Goal: Task Accomplishment & Management: Use online tool/utility

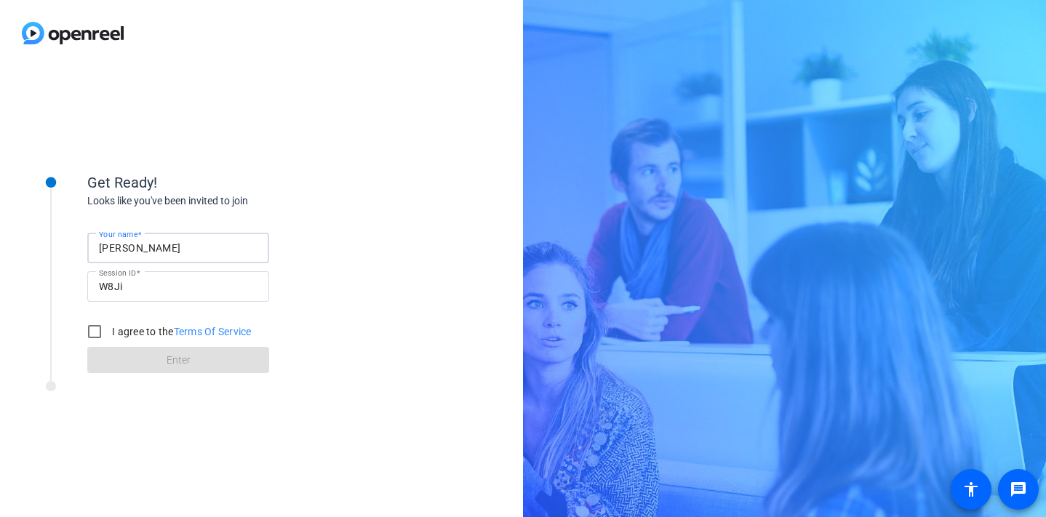
drag, startPoint x: 180, startPoint y: 254, endPoint x: 97, endPoint y: 241, distance: 83.9
click at [97, 241] on div "Your name [PERSON_NAME]" at bounding box center [178, 248] width 182 height 31
type input "[PERSON_NAME]"
click at [99, 337] on input "I agree to the Terms Of Service" at bounding box center [94, 331] width 29 height 29
checkbox input "true"
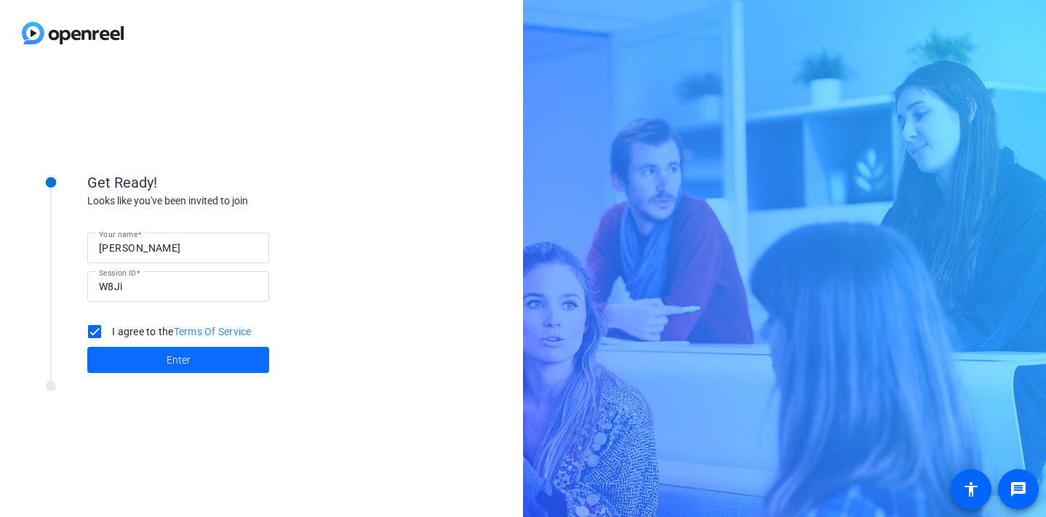
click at [144, 364] on span at bounding box center [178, 359] width 182 height 35
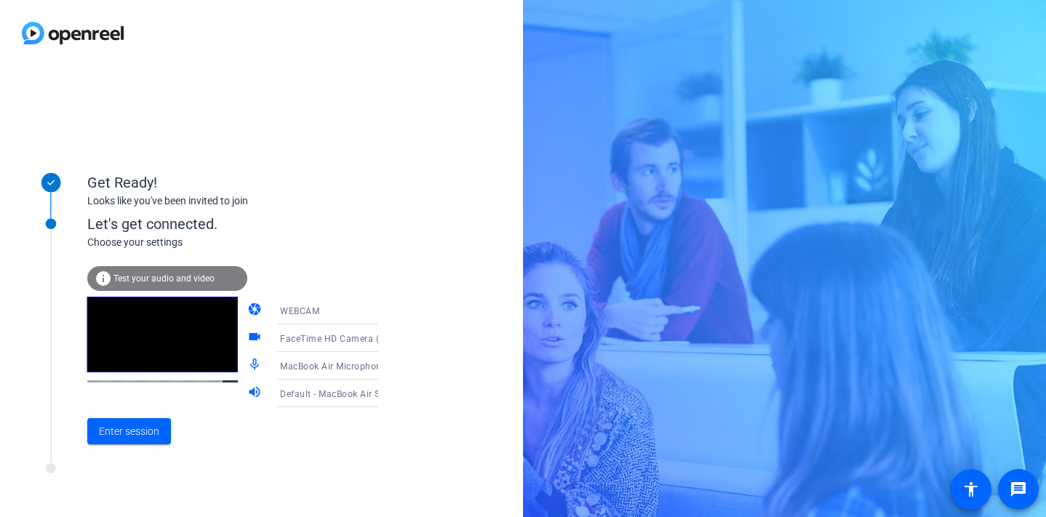
click at [308, 318] on div "WEBCAM" at bounding box center [334, 311] width 108 height 18
click at [324, 254] on div at bounding box center [523, 258] width 1046 height 517
click at [93, 443] on span at bounding box center [129, 431] width 84 height 35
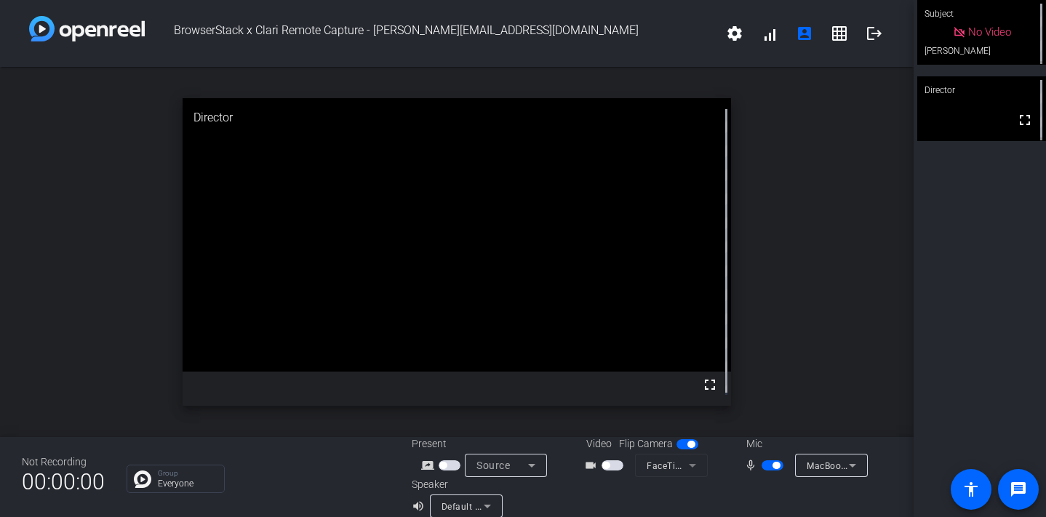
click at [603, 468] on span "button" at bounding box center [605, 465] width 7 height 7
click at [915, 247] on div "Subject fullscreen [PERSON_NAME] Director fullscreen" at bounding box center [979, 258] width 132 height 517
click at [772, 468] on span "button" at bounding box center [775, 465] width 7 height 7
click at [763, 465] on span "button" at bounding box center [772, 465] width 22 height 10
click at [763, 473] on div "mic_none" at bounding box center [769, 465] width 51 height 17
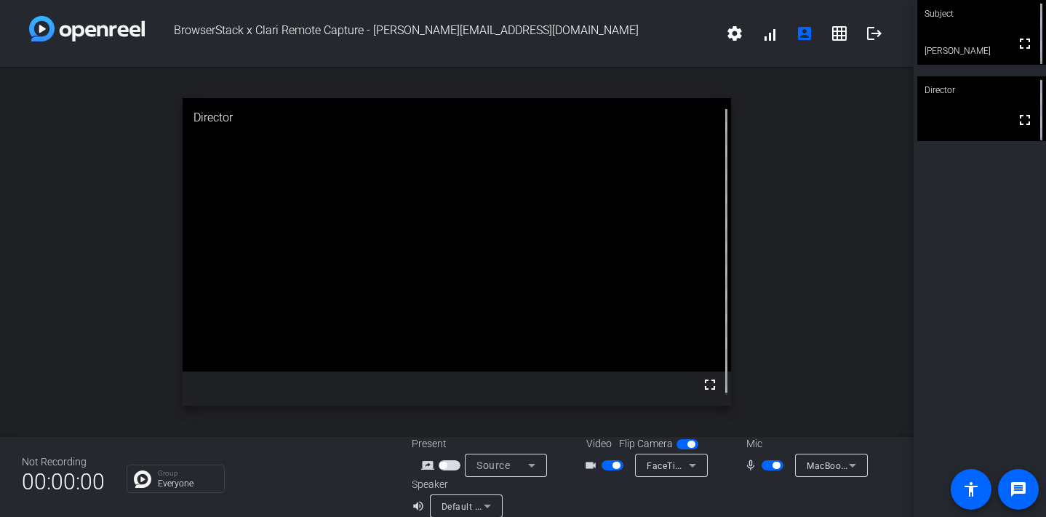
click at [766, 470] on span "button" at bounding box center [772, 465] width 22 height 10
click at [768, 468] on span "button" at bounding box center [772, 465] width 22 height 10
click at [768, 471] on mat-slide-toggle at bounding box center [773, 464] width 25 height 15
click at [770, 471] on mat-slide-toggle at bounding box center [773, 464] width 25 height 15
click at [772, 468] on span "button" at bounding box center [775, 465] width 7 height 7
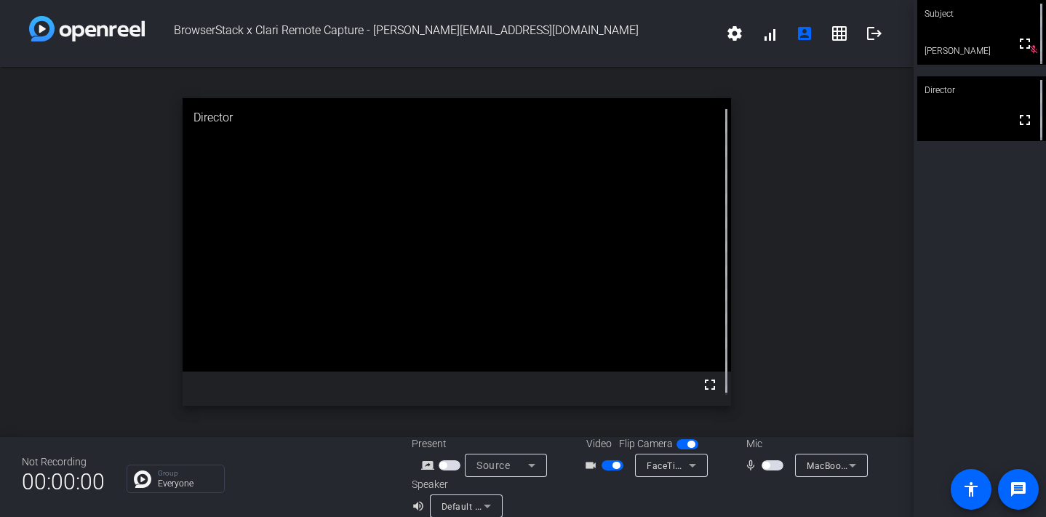
click at [613, 462] on span "button" at bounding box center [615, 465] width 7 height 7
click at [604, 465] on span "button" at bounding box center [605, 465] width 7 height 7
click at [762, 462] on span "button" at bounding box center [765, 465] width 7 height 7
drag, startPoint x: 614, startPoint y: 468, endPoint x: 670, endPoint y: 380, distance: 103.9
click at [670, 380] on div "BrowserStack x Clari Remote Capture - [PERSON_NAME][EMAIL_ADDRESS][DOMAIN_NAME]…" at bounding box center [456, 258] width 913 height 517
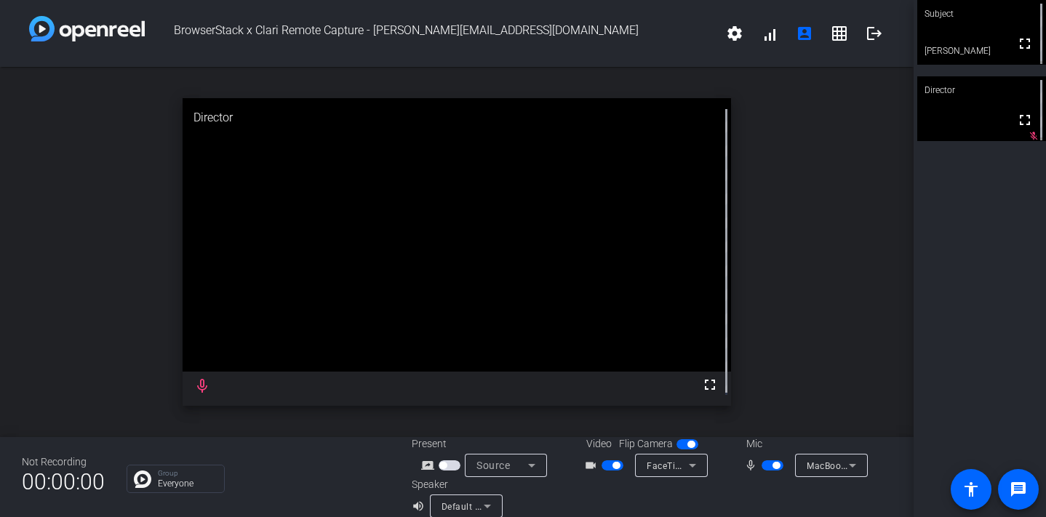
click at [612, 466] on span "button" at bounding box center [615, 465] width 7 height 7
click at [761, 463] on span "button" at bounding box center [772, 465] width 22 height 10
click at [769, 463] on span "button" at bounding box center [772, 465] width 22 height 10
click at [614, 459] on mat-slide-toggle at bounding box center [613, 464] width 25 height 15
click at [604, 460] on span "button" at bounding box center [612, 465] width 22 height 10
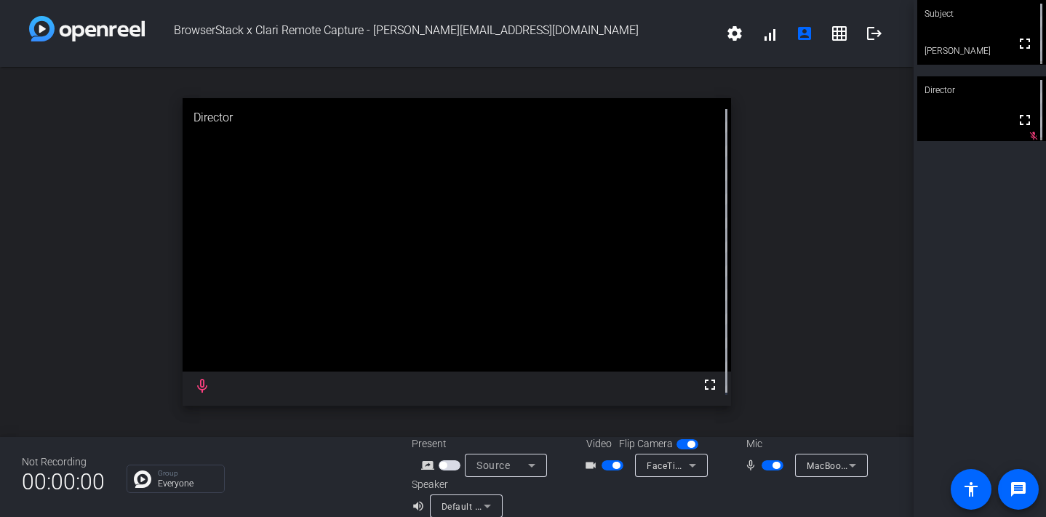
click at [771, 245] on div "open_in_new Director fullscreen mic_none" at bounding box center [456, 252] width 913 height 370
